Goal: Task Accomplishment & Management: Use online tool/utility

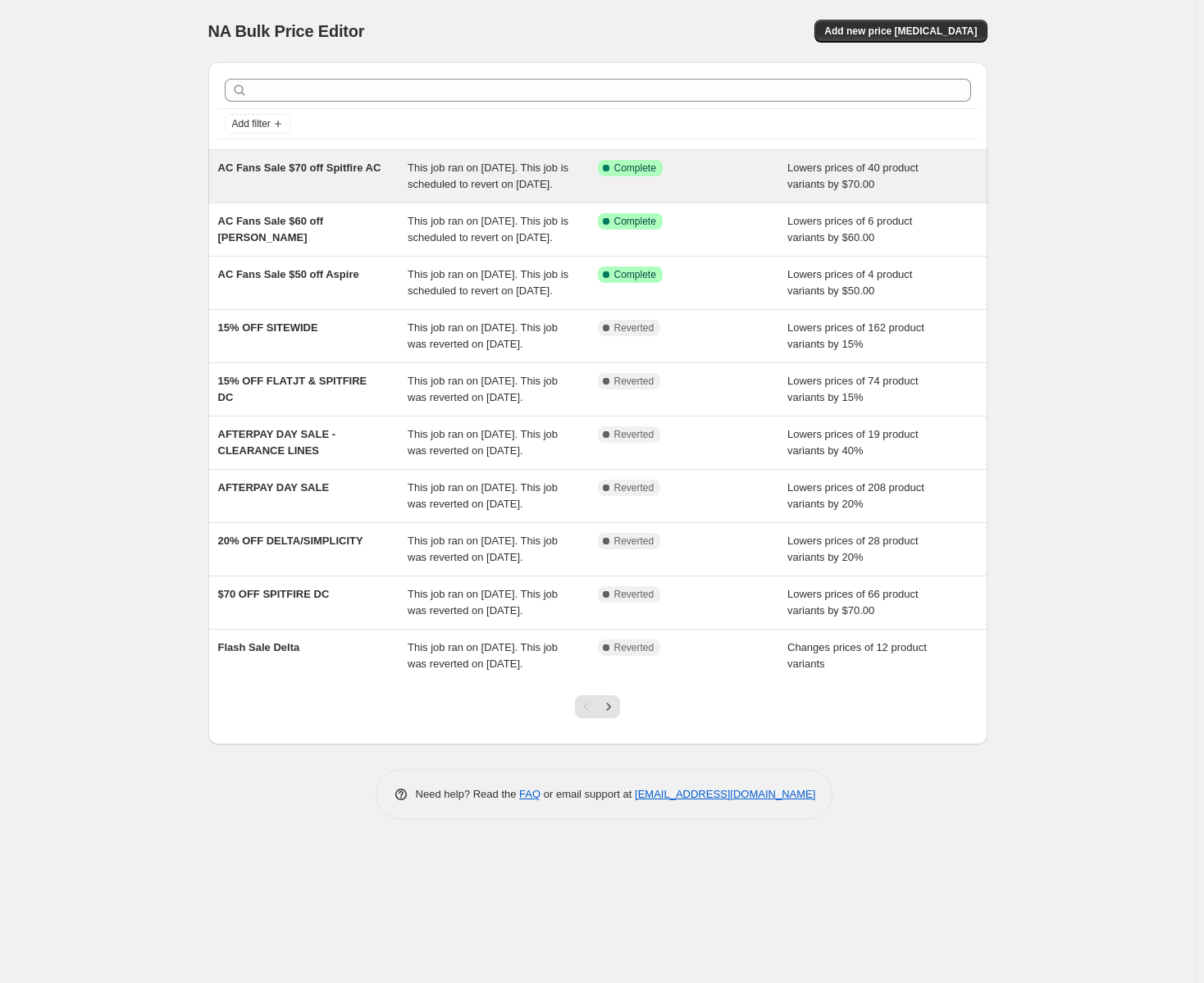
click at [346, 166] on span "AC Fans Sale $70 off Spitfire AC" at bounding box center [300, 167] width 163 height 12
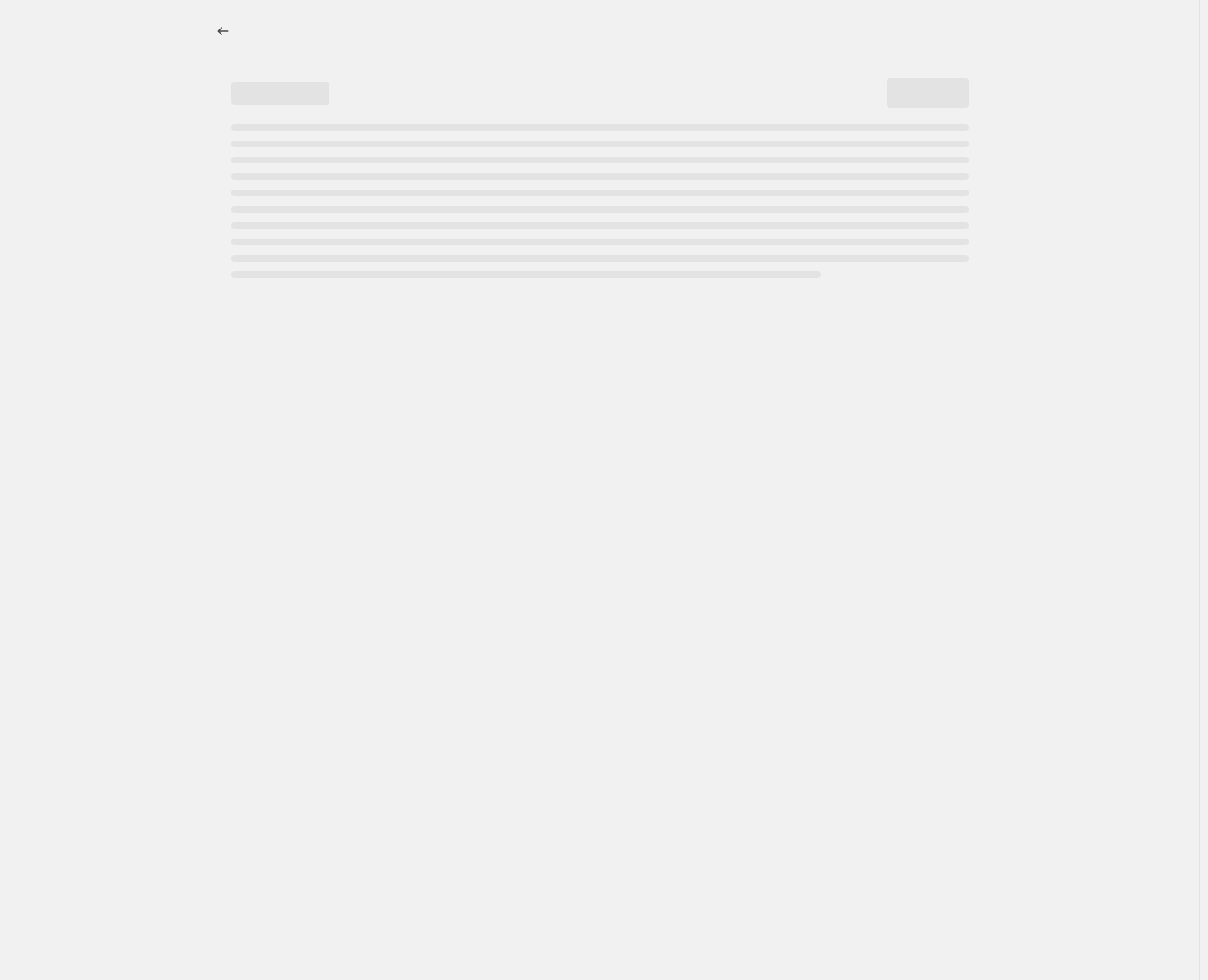
select select "by"
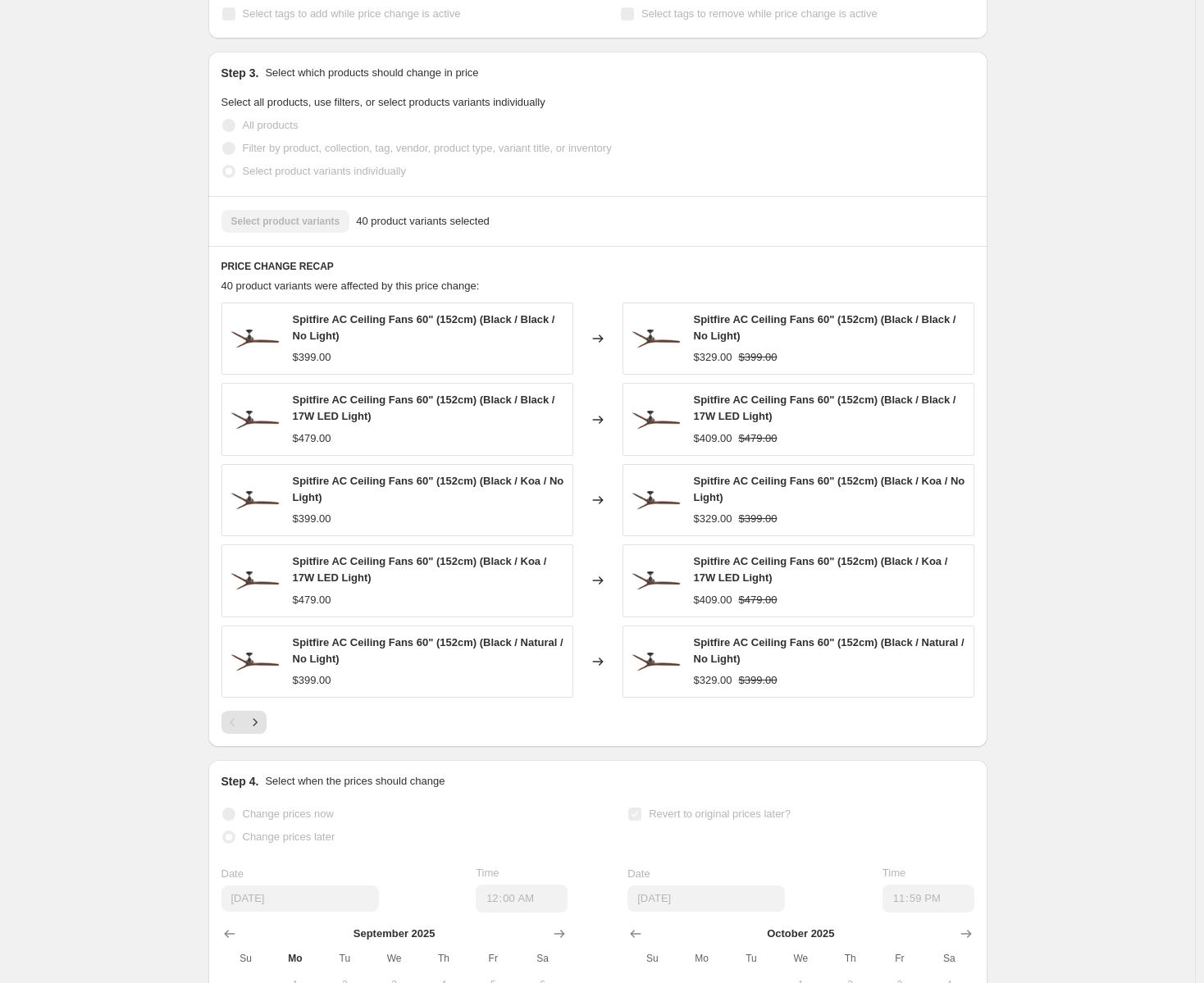
scroll to position [957, 0]
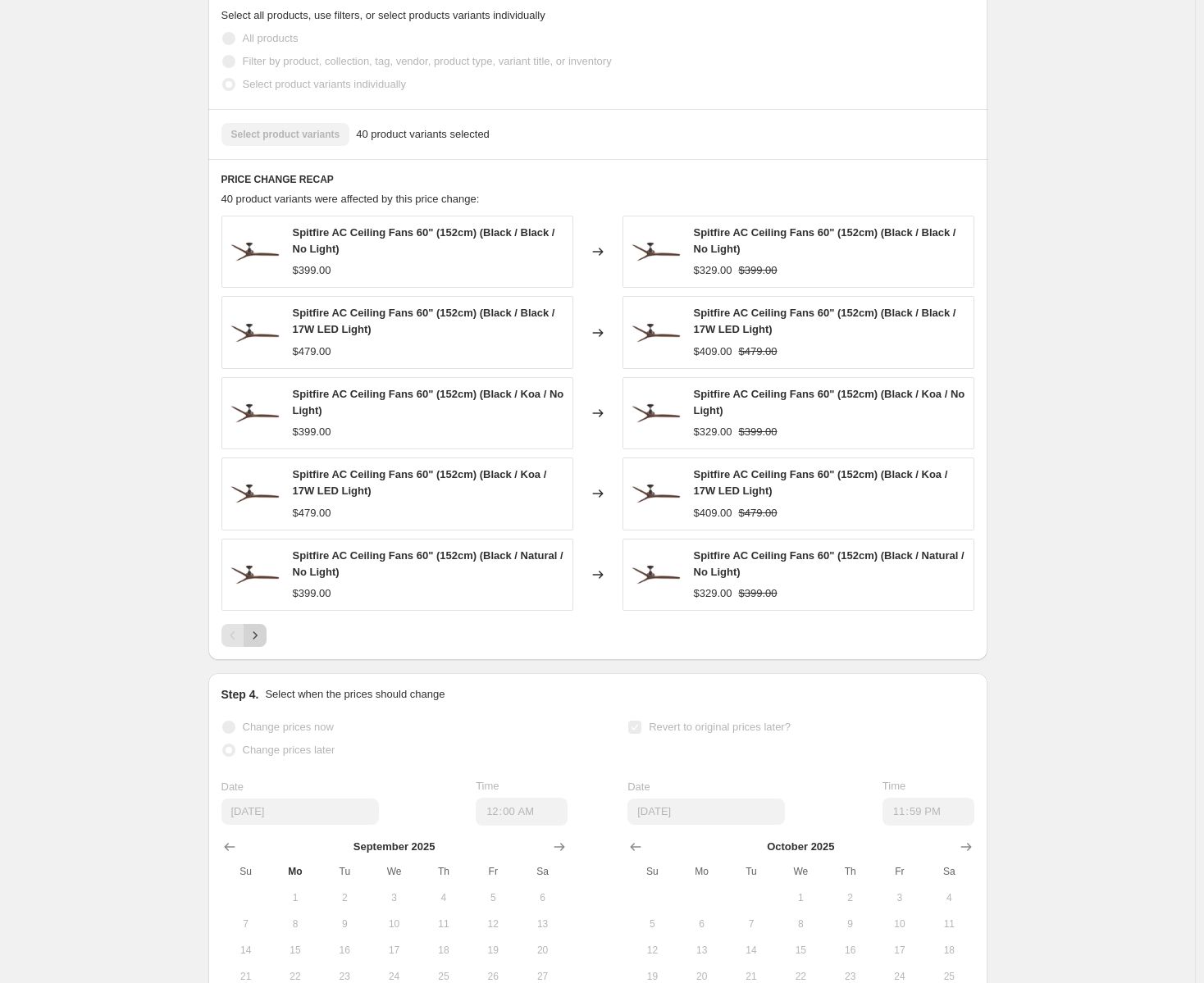
click at [263, 643] on icon "Next" at bounding box center [255, 635] width 16 height 16
click at [264, 647] on button "Next" at bounding box center [255, 635] width 23 height 23
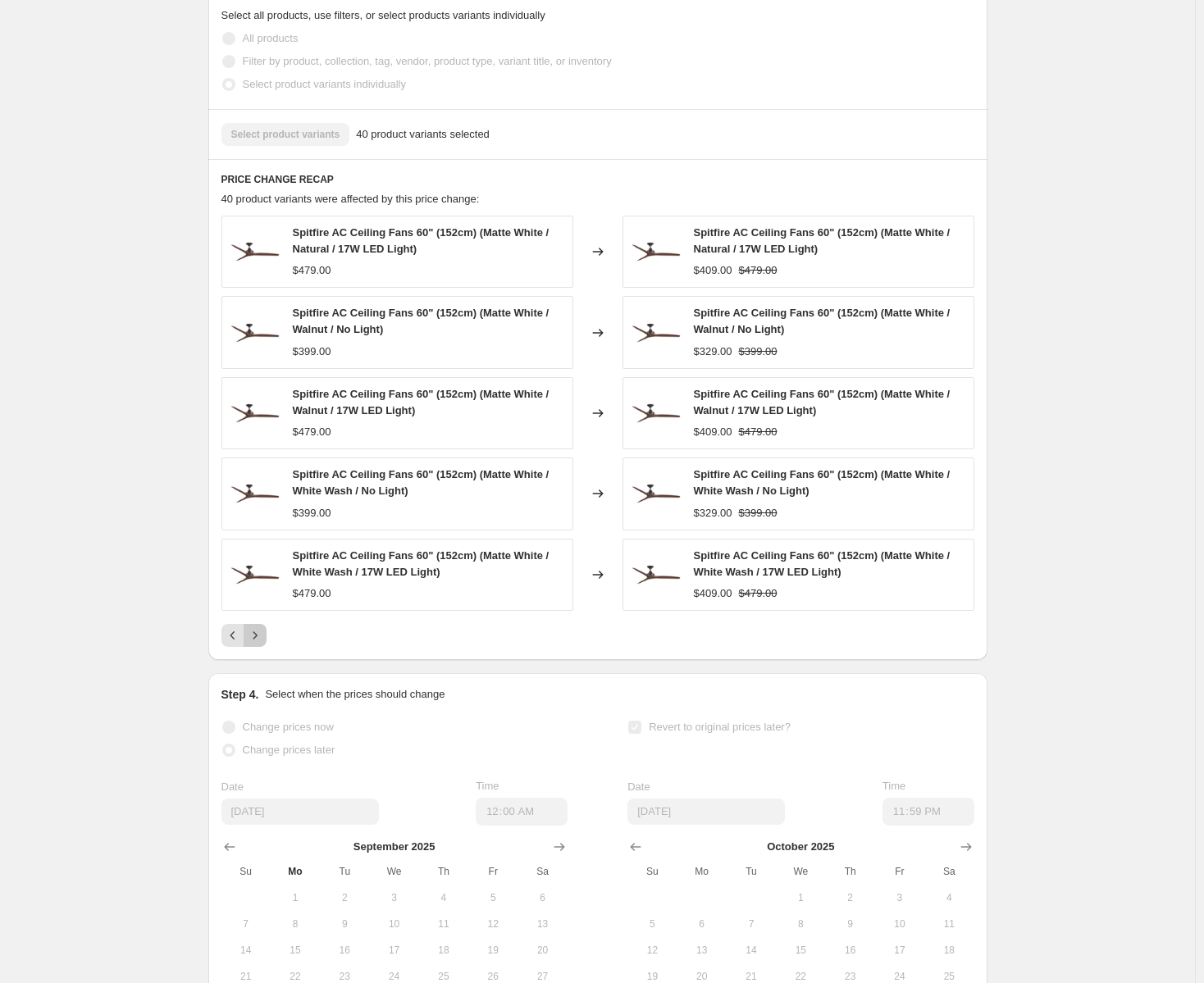
click at [264, 647] on button "Next" at bounding box center [255, 635] width 23 height 23
click at [263, 643] on icon "Next" at bounding box center [255, 635] width 16 height 16
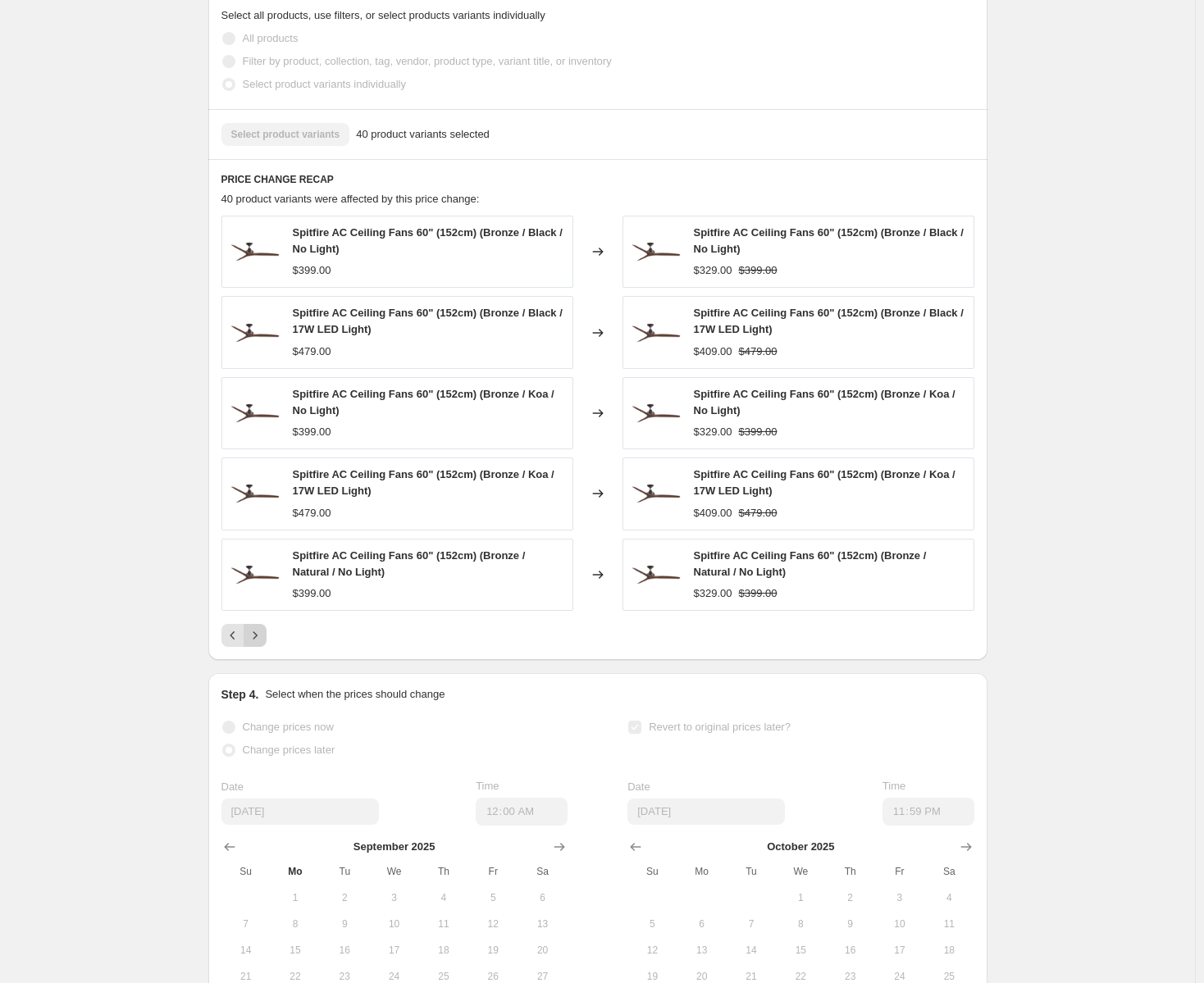
click at [263, 643] on icon "Next" at bounding box center [255, 635] width 16 height 16
click at [262, 645] on div "Pagination" at bounding box center [255, 635] width 23 height 23
click at [234, 643] on icon "Previous" at bounding box center [233, 635] width 16 height 16
click at [234, 651] on div "Prices changed successfully This job successfully completed on [DATE] 12:00 AM.…" at bounding box center [591, 76] width 792 height 1966
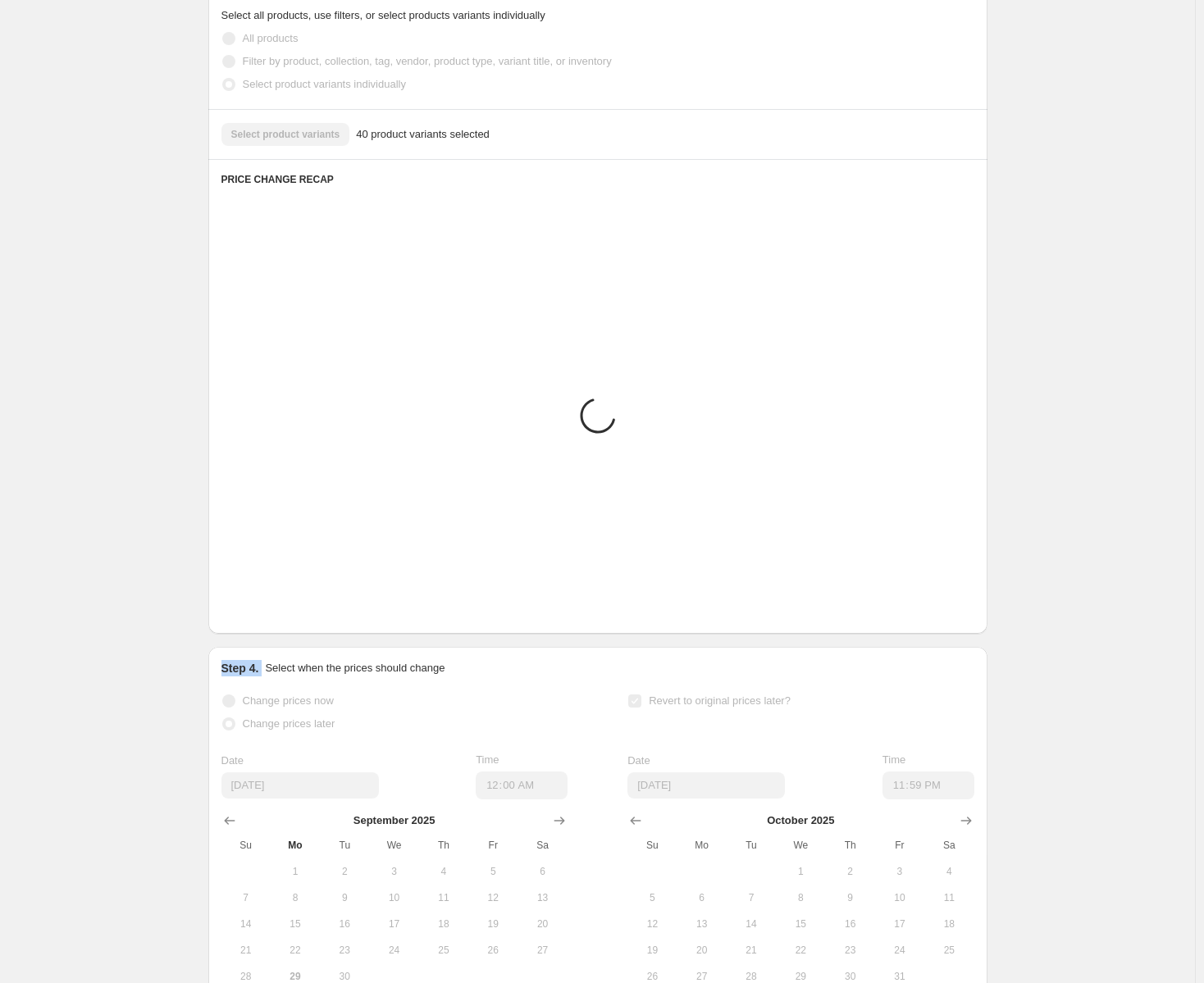
click at [234, 651] on div "Prices changed successfully This job successfully completed on [DATE] 12:00 AM.…" at bounding box center [591, 62] width 792 height 1940
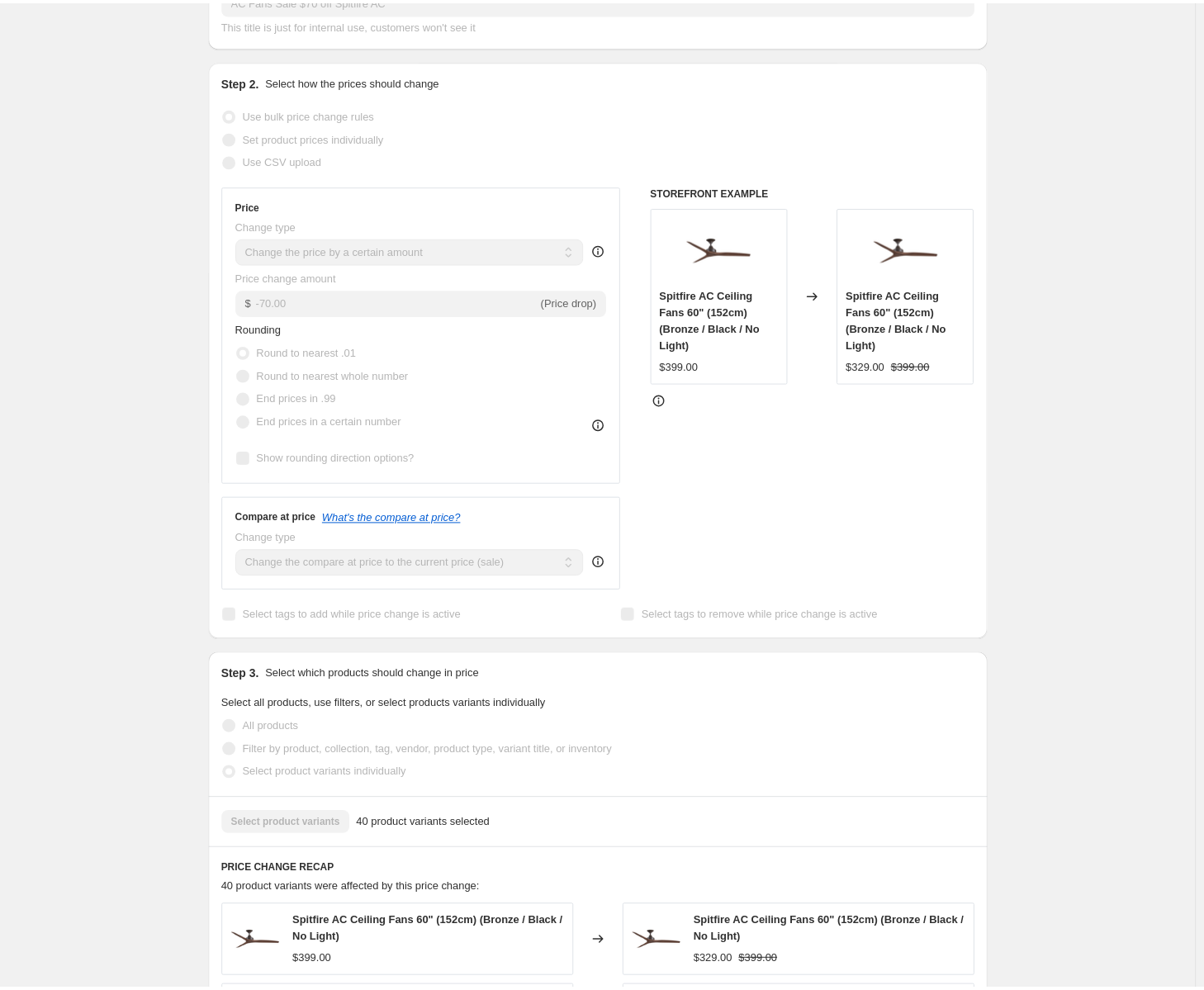
scroll to position [0, 0]
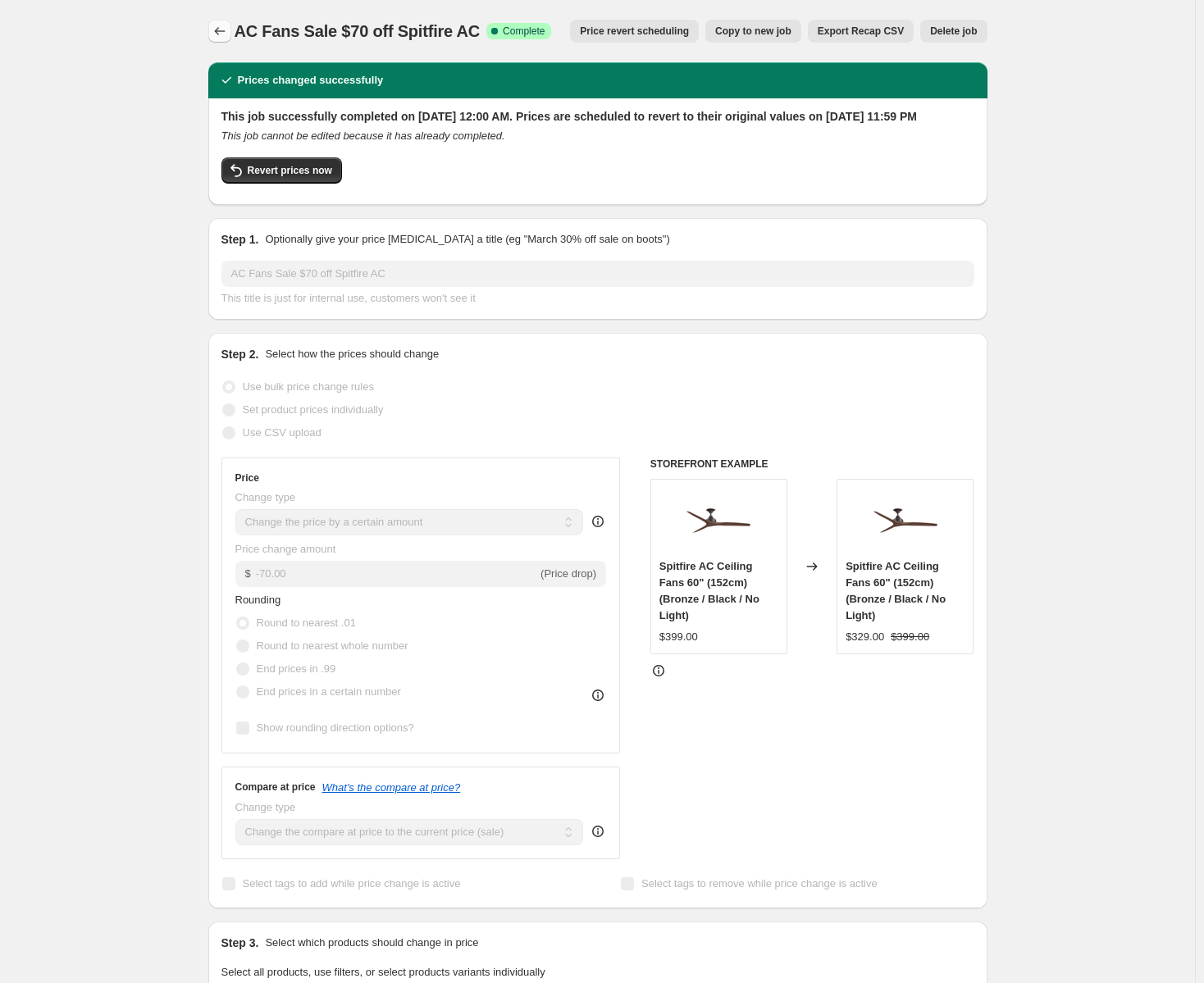
click at [221, 28] on icon "Price change jobs" at bounding box center [219, 31] width 16 height 16
